Goal: Task Accomplishment & Management: Use online tool/utility

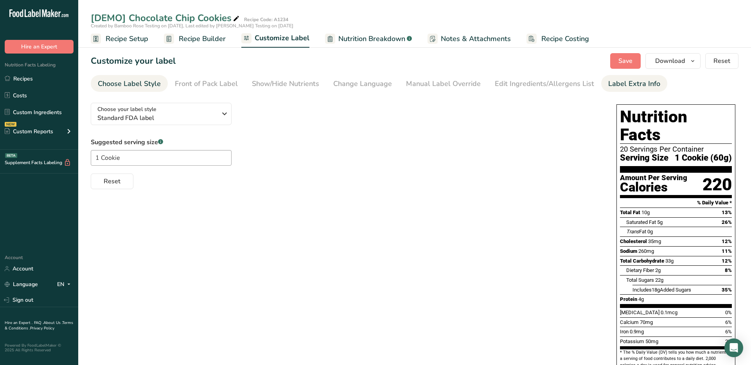
click at [608, 86] on div "Label Extra Info" at bounding box center [634, 84] width 52 height 11
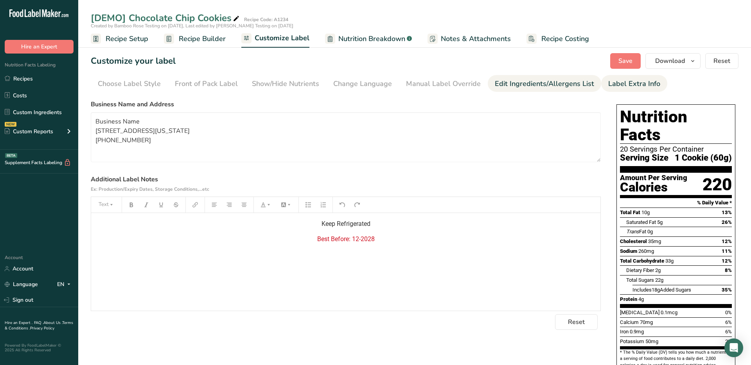
click at [536, 85] on div "Edit Ingredients/Allergens List" at bounding box center [544, 84] width 99 height 11
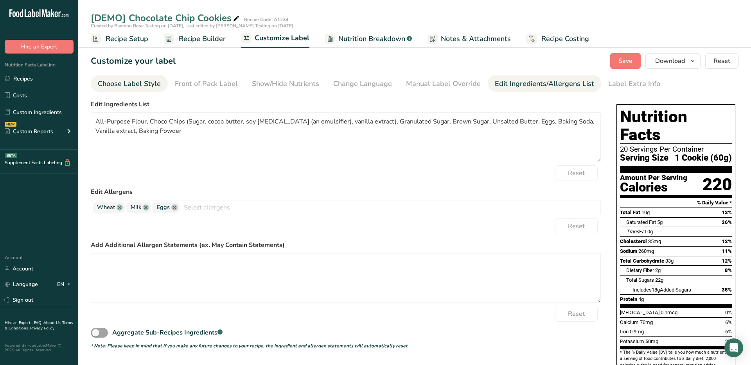
click at [129, 76] on link "Choose Label Style" at bounding box center [129, 84] width 63 height 18
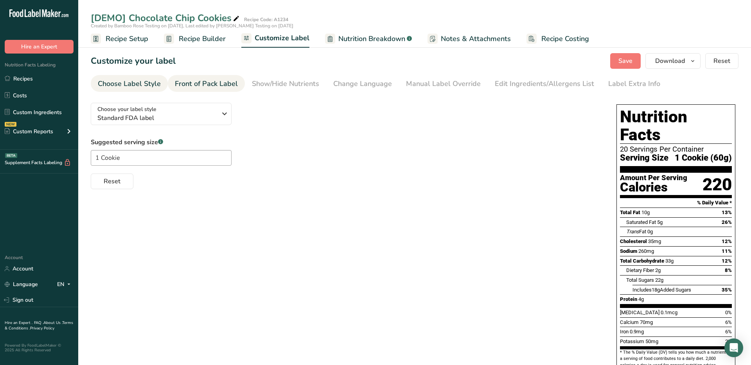
click at [205, 85] on div "Front of Pack Label" at bounding box center [206, 84] width 63 height 11
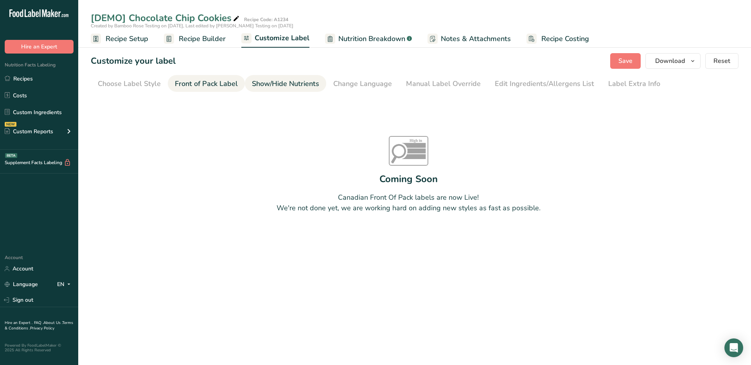
click at [257, 86] on div "Show/Hide Nutrients" at bounding box center [285, 84] width 67 height 11
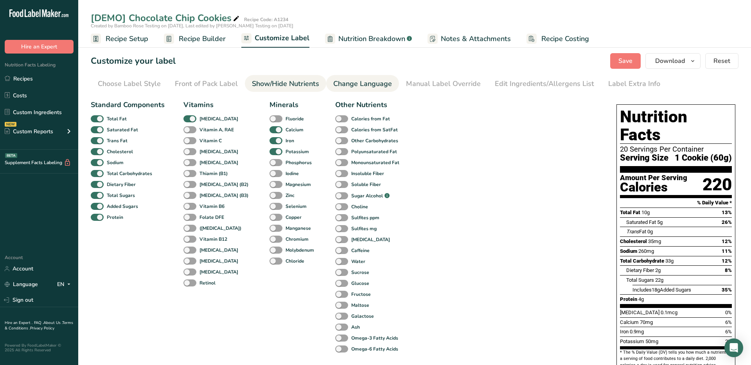
click at [357, 90] on link "Change Language" at bounding box center [362, 84] width 59 height 18
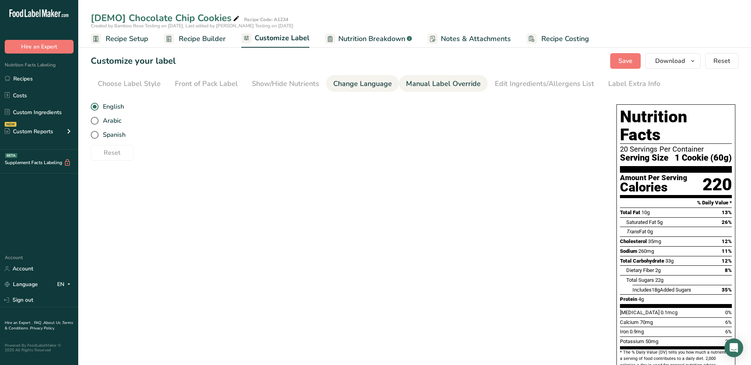
click at [418, 85] on div "Manual Label Override" at bounding box center [443, 84] width 75 height 11
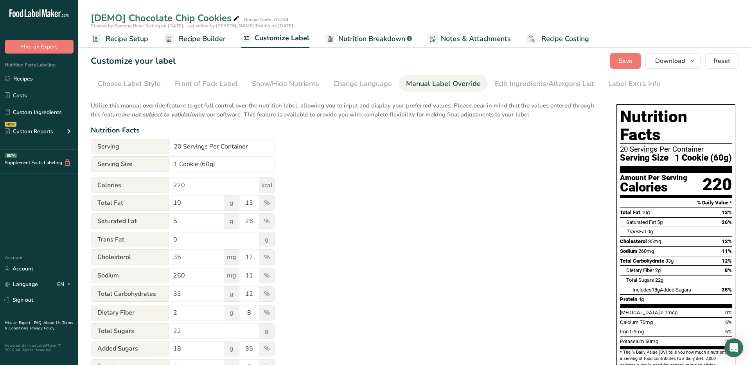
click at [118, 39] on span "Recipe Setup" at bounding box center [127, 39] width 43 height 11
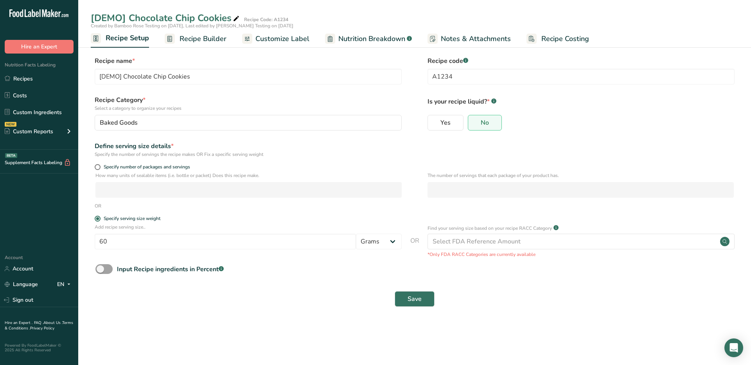
click at [554, 228] on div ".a-a{fill:#347362;}.b-a{fill:#fff;}" at bounding box center [555, 228] width 7 height 9
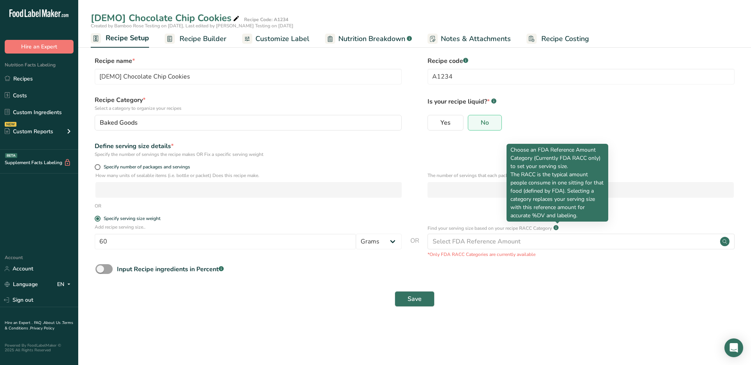
click at [556, 228] on icon at bounding box center [556, 228] width 0 height 2
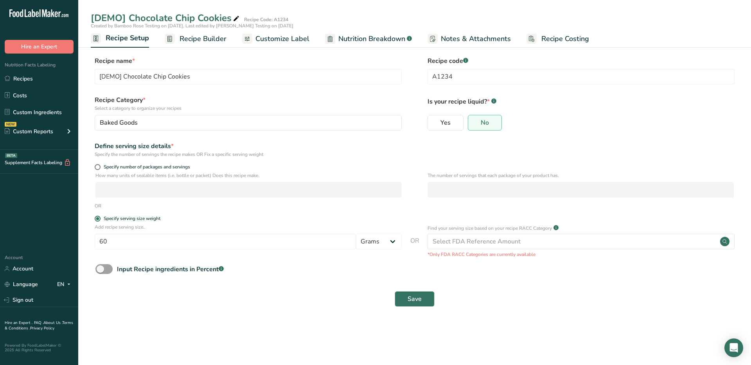
click at [262, 303] on div "Save" at bounding box center [414, 299] width 638 height 16
click at [99, 266] on span at bounding box center [103, 269] width 17 height 10
click at [99, 267] on input "Input Recipe ingredients in Percent .a-a{fill:#347362;}.b-a{fill:#fff;}" at bounding box center [97, 269] width 5 height 5
click at [100, 267] on span at bounding box center [103, 269] width 17 height 10
click at [100, 267] on input "Input Recipe ingredients in Percent .a-a{fill:#347362;}.b-a{fill:#fff;}" at bounding box center [97, 269] width 5 height 5
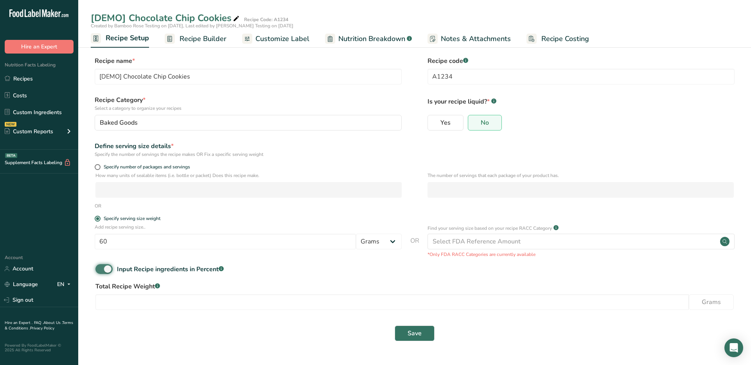
checkbox input "false"
click at [195, 37] on span "Recipe Builder" at bounding box center [202, 39] width 47 height 11
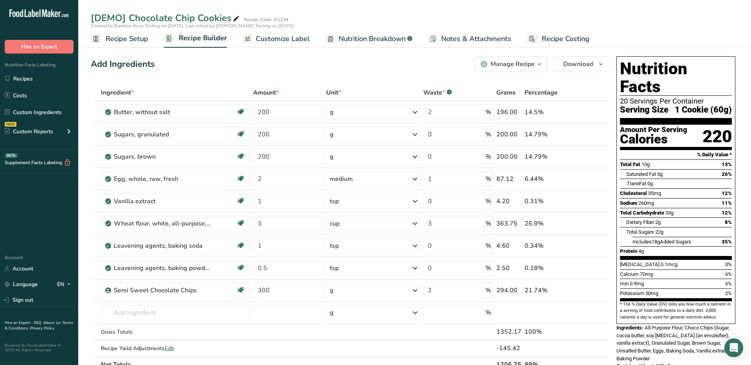
click at [116, 38] on span "Recipe Setup" at bounding box center [127, 39] width 43 height 11
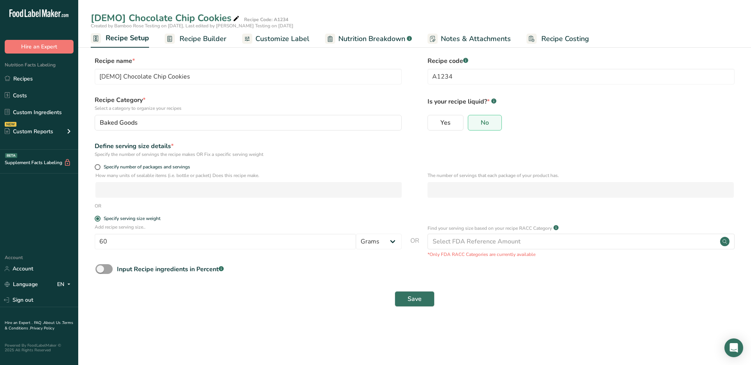
click at [272, 39] on span "Customize Label" at bounding box center [282, 39] width 54 height 11
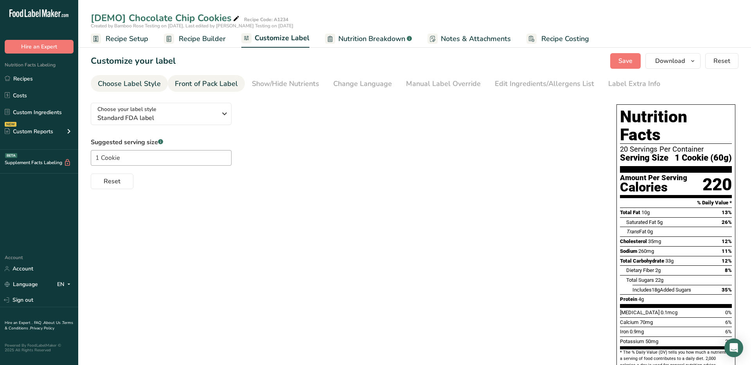
click at [223, 81] on div "Front of Pack Label" at bounding box center [206, 84] width 63 height 11
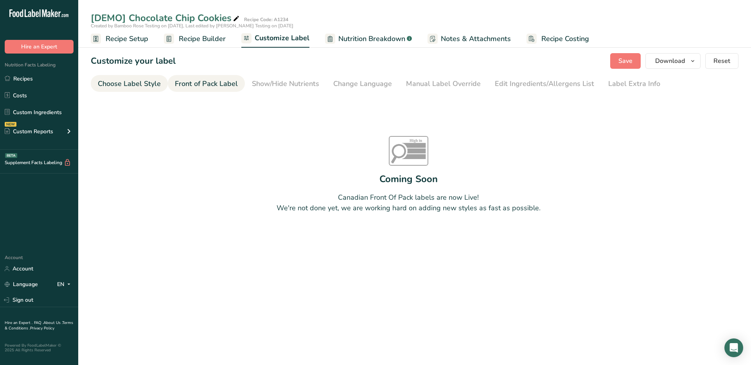
click at [142, 80] on div "Choose Label Style" at bounding box center [129, 84] width 63 height 11
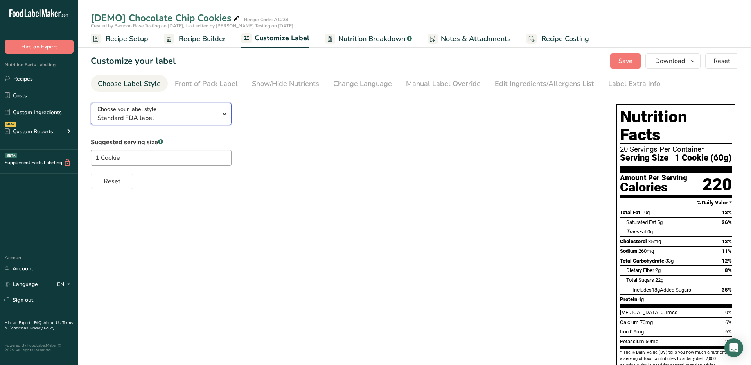
click at [143, 115] on span "Standard FDA label" at bounding box center [156, 117] width 119 height 9
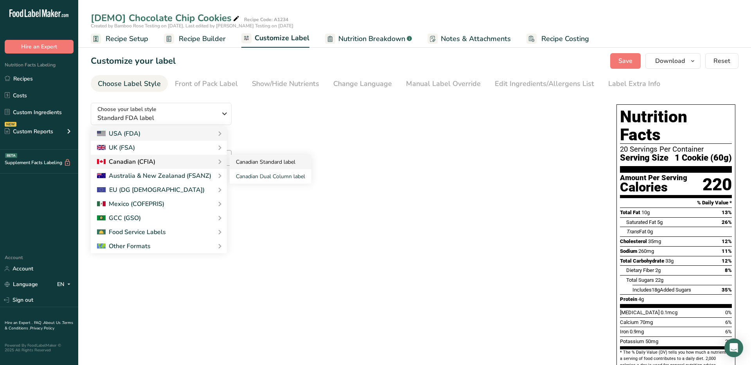
click at [241, 164] on link "Canadian Standard label" at bounding box center [270, 162] width 82 height 14
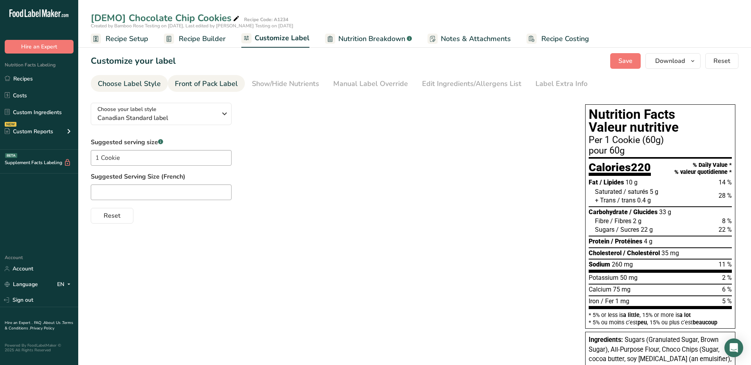
click at [206, 80] on div "Front of Pack Label" at bounding box center [206, 84] width 63 height 11
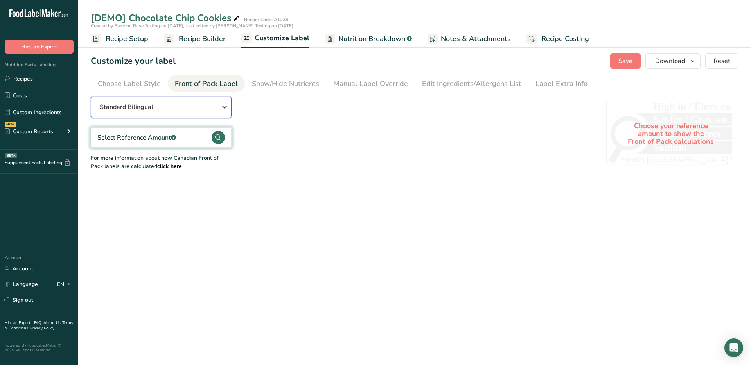
click at [212, 110] on div "Standard Bilingual" at bounding box center [161, 106] width 122 height 9
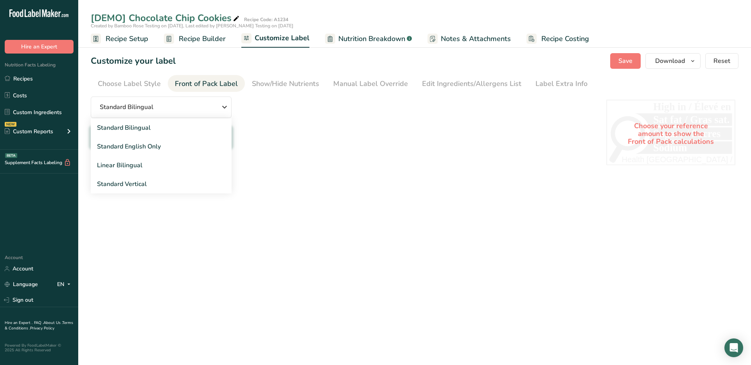
click at [311, 124] on div "Standard Bilingual Standard Bilingual Standard English Only Linear Bilingual St…" at bounding box center [341, 134] width 500 height 74
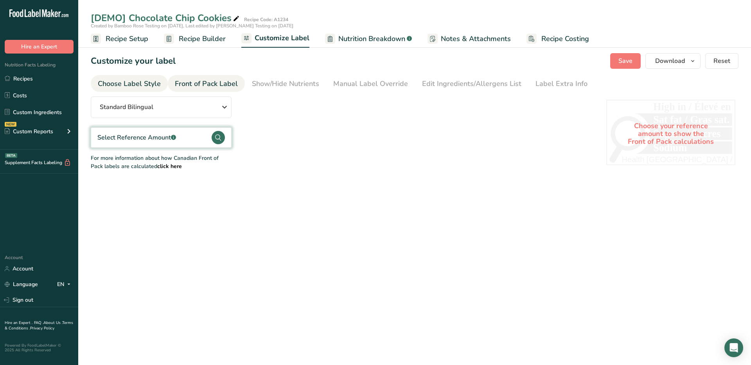
click at [149, 86] on div "Choose Label Style" at bounding box center [129, 84] width 63 height 11
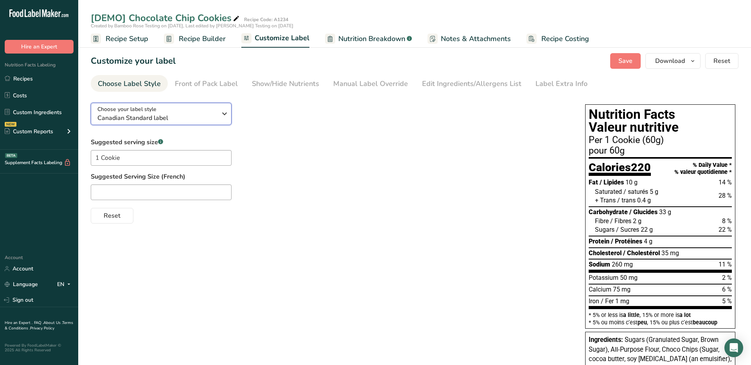
click at [151, 114] on span "Canadian Standard label" at bounding box center [156, 117] width 119 height 9
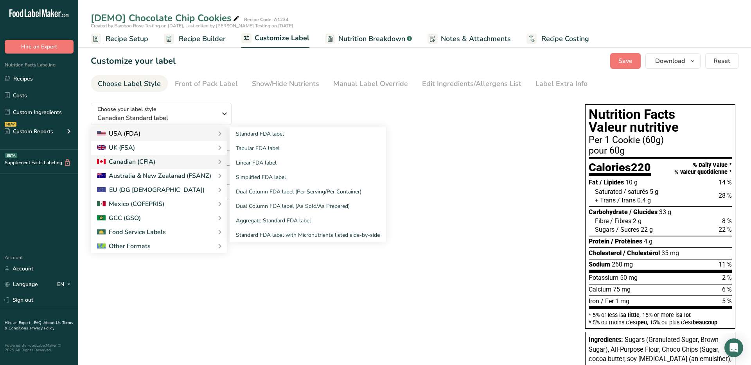
click at [148, 134] on div "USA (FDA)" at bounding box center [159, 133] width 124 height 9
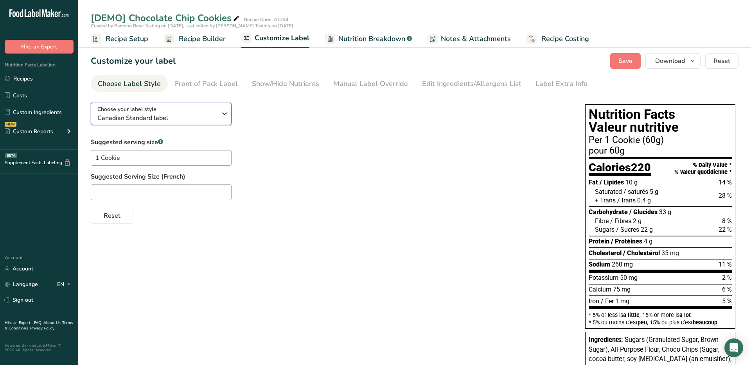
click at [220, 118] on icon "button" at bounding box center [224, 114] width 9 height 14
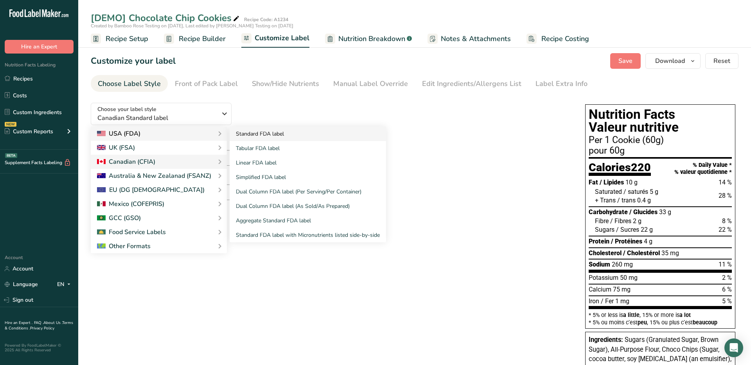
click at [253, 136] on link "Standard FDA label" at bounding box center [307, 134] width 156 height 14
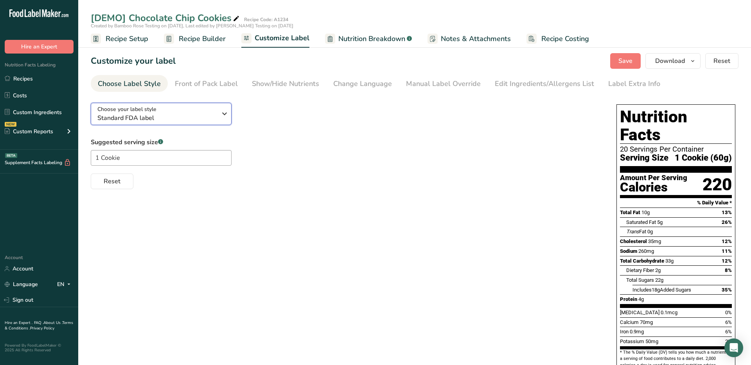
click at [180, 117] on span "Standard FDA label" at bounding box center [156, 117] width 119 height 9
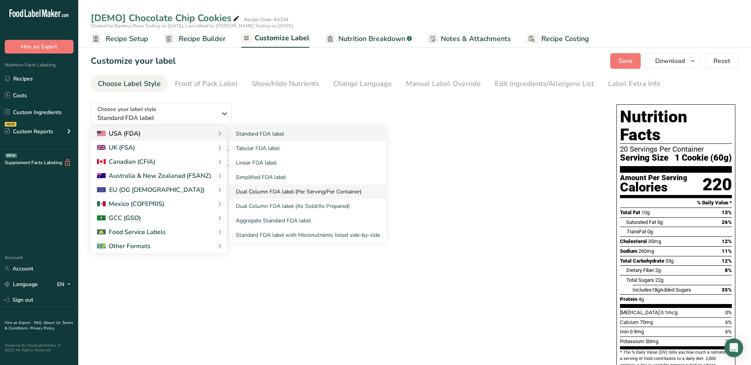
click at [272, 193] on link "Dual Column FDA label (Per Serving/Per Container)" at bounding box center [307, 192] width 156 height 14
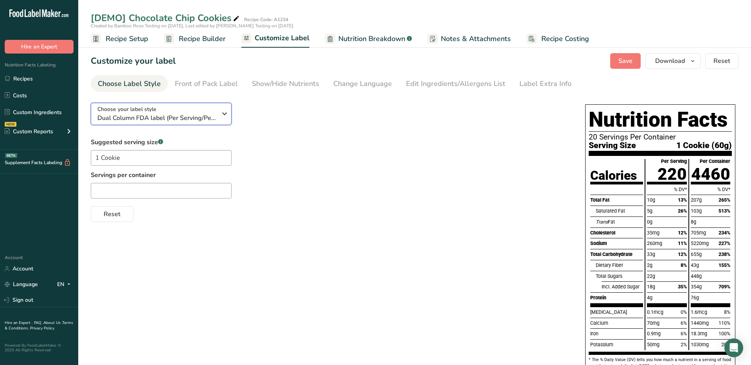
click at [165, 115] on span "Dual Column FDA label (Per Serving/Per Container)" at bounding box center [156, 117] width 119 height 9
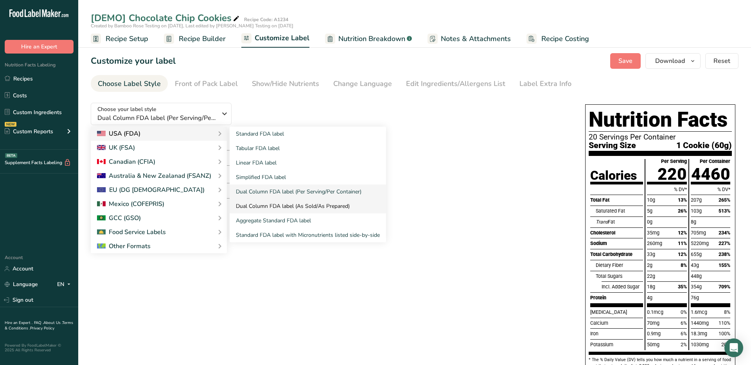
click at [257, 210] on link "Dual Column FDA label (As Sold/As Prepared)" at bounding box center [307, 206] width 156 height 14
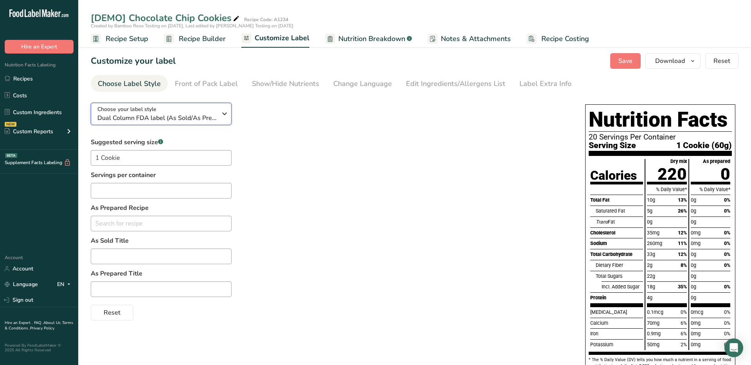
click at [204, 120] on span "Dual Column FDA label (As Sold/As Prepared)" at bounding box center [156, 117] width 119 height 9
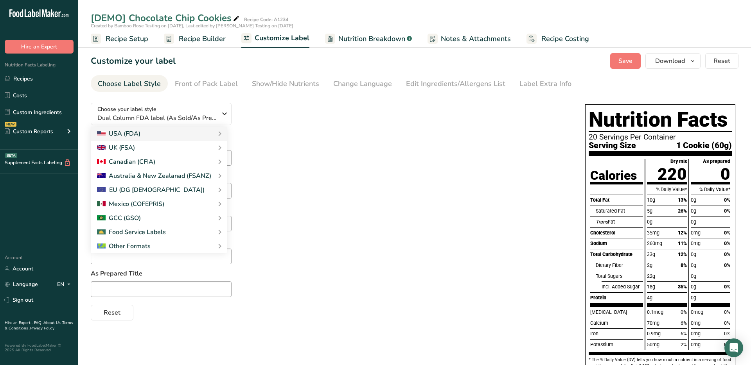
click at [311, 125] on div "Choose your label style Dual Column FDA label (As Sold/As Prepared) USA (FDA) S…" at bounding box center [330, 209] width 478 height 224
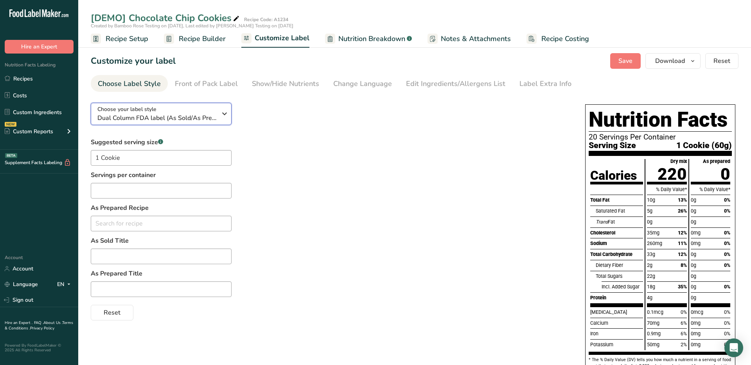
click at [172, 114] on span "Dual Column FDA label (As Sold/As Prepared)" at bounding box center [156, 117] width 119 height 9
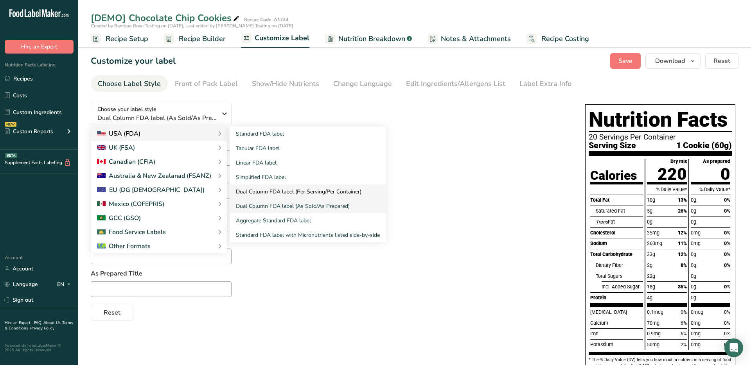
click at [254, 194] on link "Dual Column FDA label (Per Serving/Per Container)" at bounding box center [307, 192] width 156 height 14
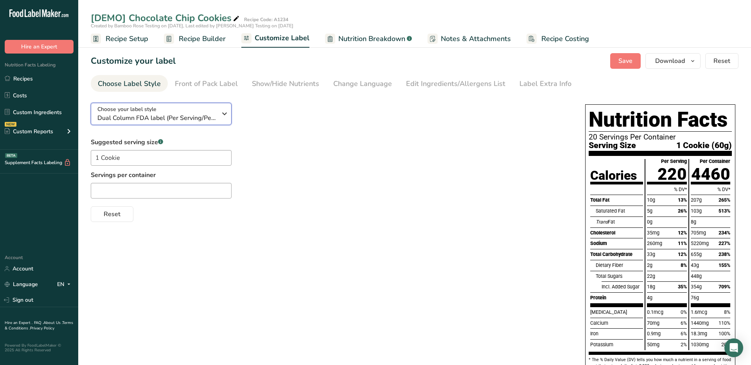
click at [194, 114] on span "Dual Column FDA label (Per Serving/Per Container)" at bounding box center [156, 117] width 119 height 9
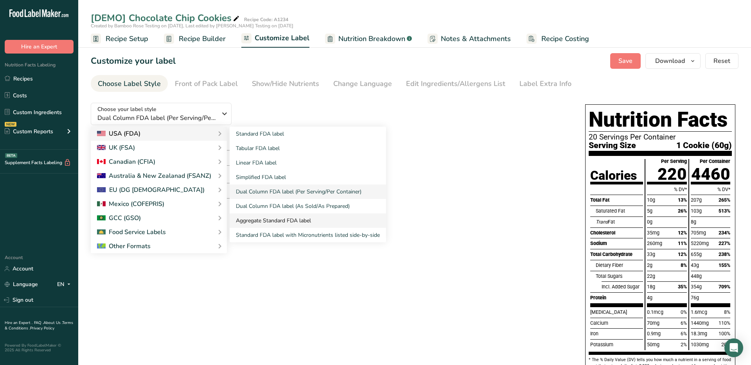
click at [263, 223] on link "Aggregate Standard FDA label" at bounding box center [307, 220] width 156 height 14
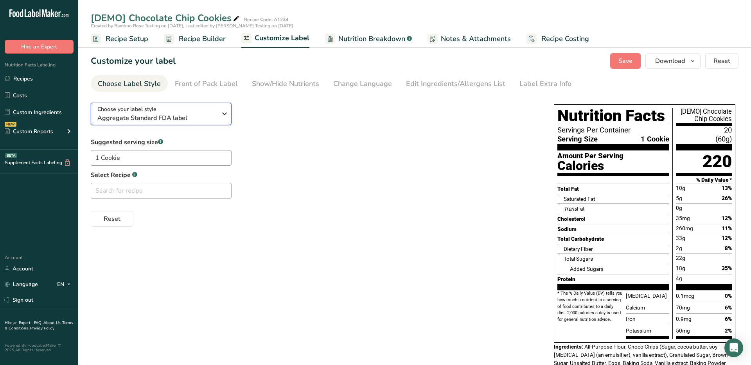
drag, startPoint x: 207, startPoint y: 109, endPoint x: 243, endPoint y: 118, distance: 37.0
click at [207, 109] on div "Choose your label style Aggregate Standard FDA label" at bounding box center [156, 114] width 119 height 18
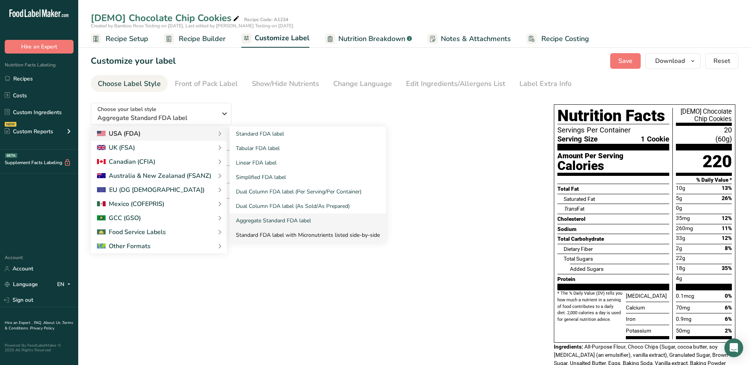
click at [262, 234] on link "Standard FDA label with Micronutrients listed side-by-side" at bounding box center [307, 235] width 156 height 14
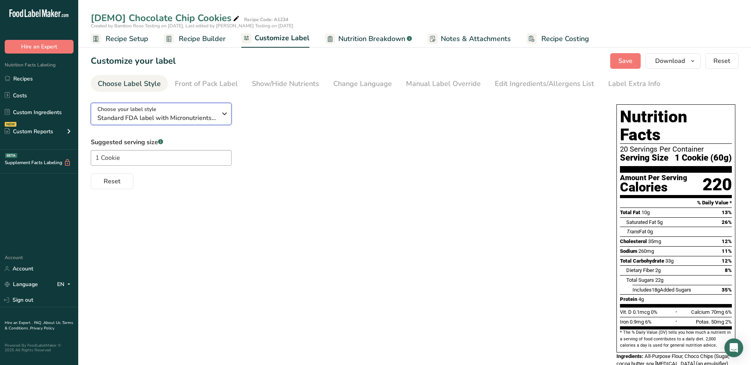
click at [143, 122] on span "Standard FDA label with Micronutrients listed side-by-side" at bounding box center [156, 117] width 119 height 9
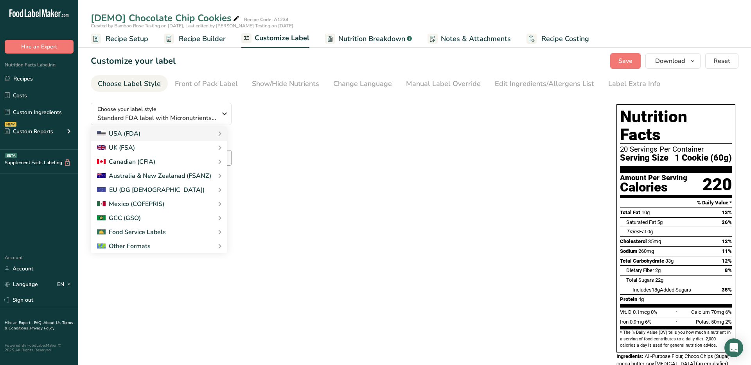
drag, startPoint x: 328, startPoint y: 175, endPoint x: 325, endPoint y: 170, distance: 5.6
click at [328, 175] on div "Reset" at bounding box center [346, 179] width 510 height 19
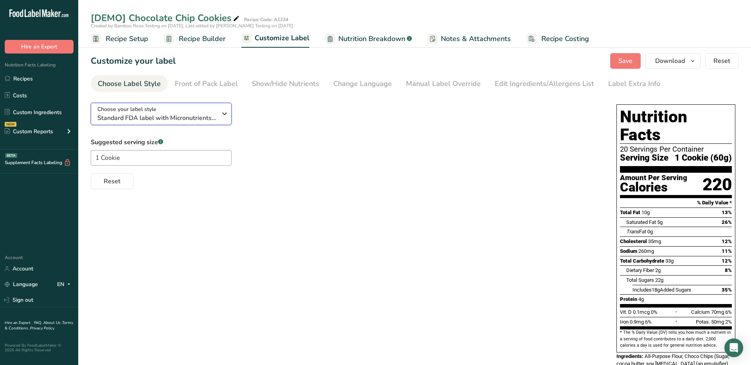
click at [206, 110] on div "Choose your label style Standard FDA label with Micronutrients listed side-by-s…" at bounding box center [156, 114] width 119 height 18
